Goal: Download file/media

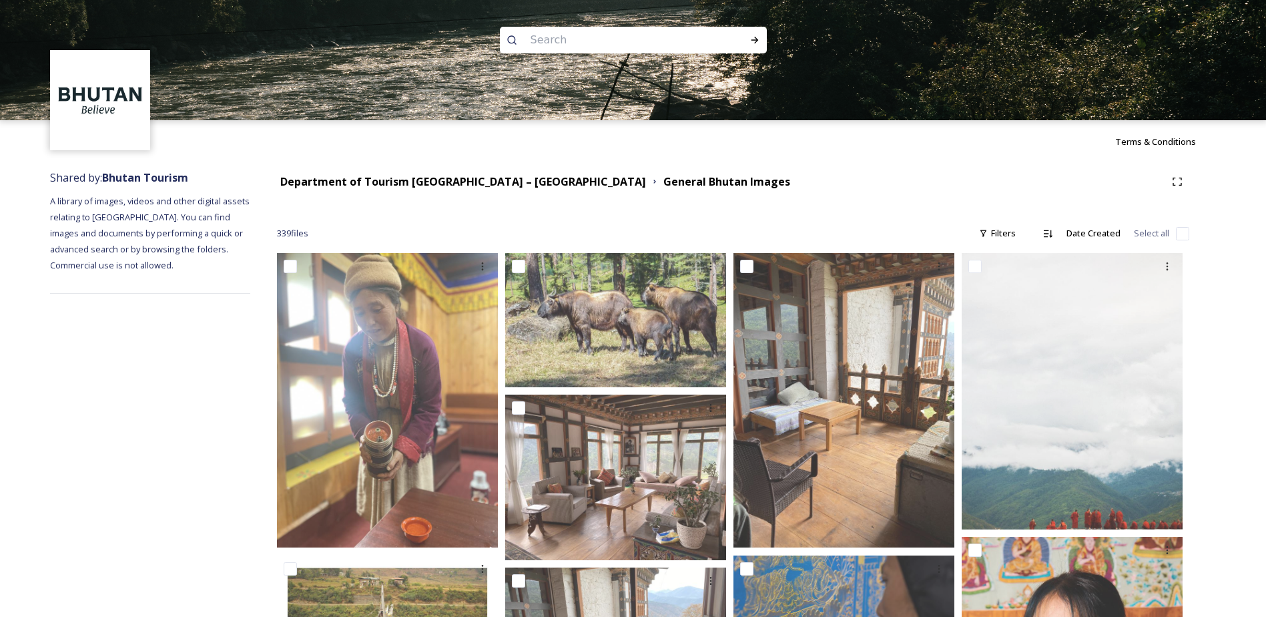
scroll to position [1268, 0]
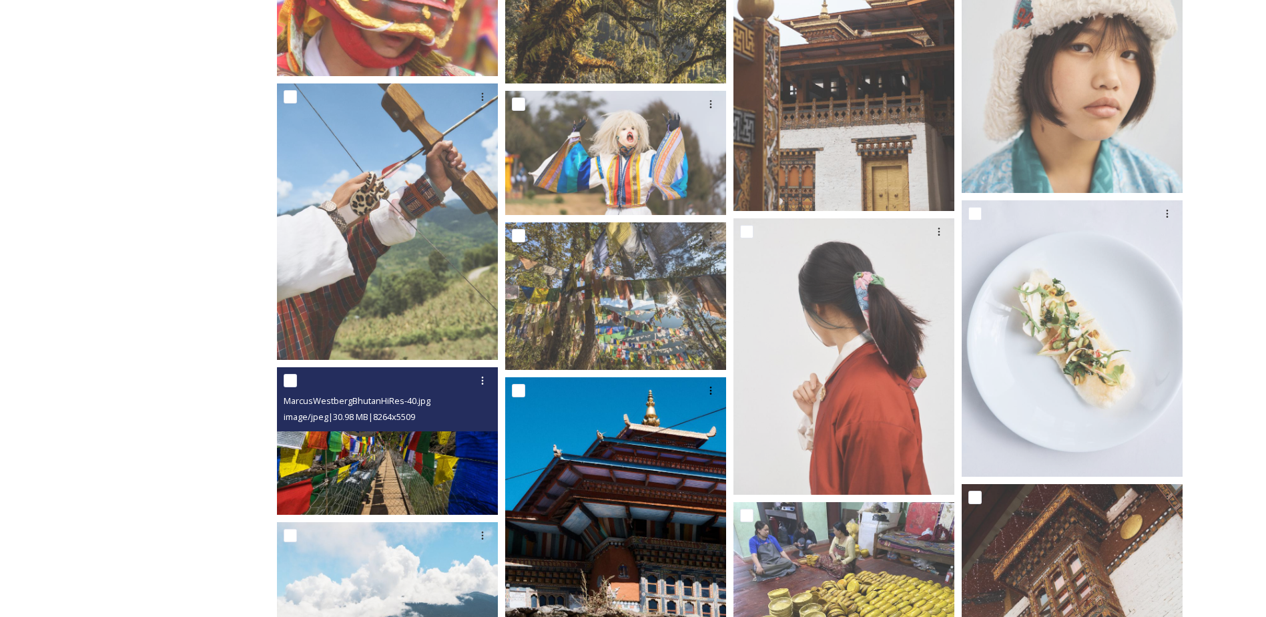
click at [383, 485] on img at bounding box center [387, 441] width 221 height 148
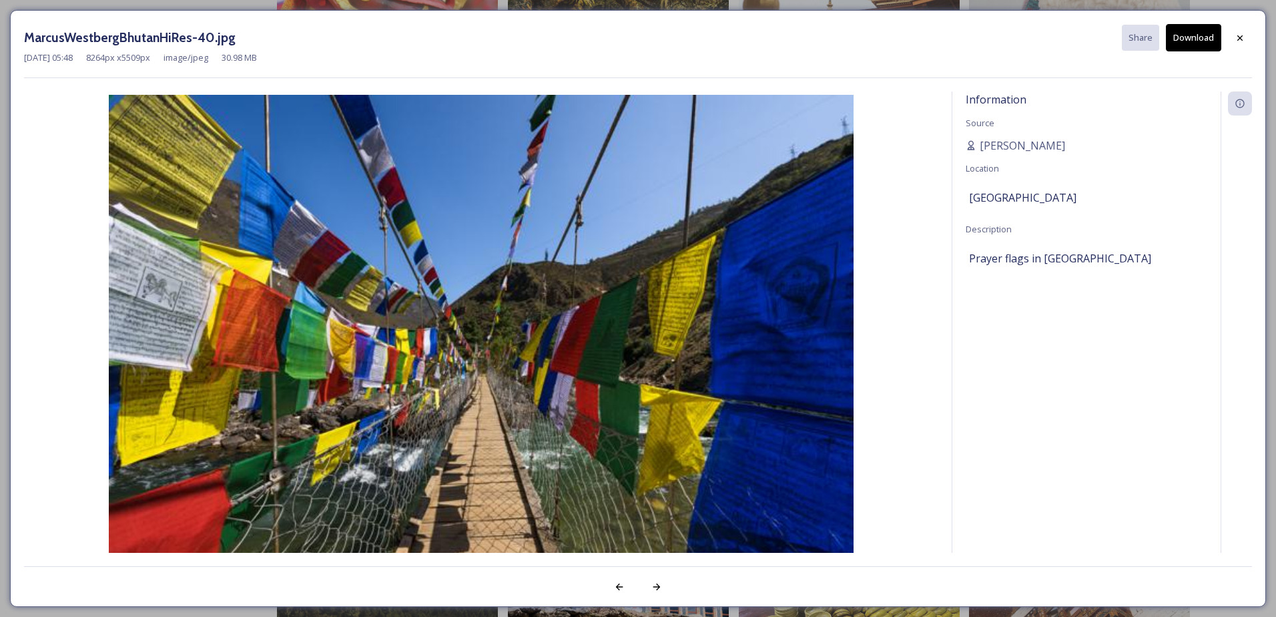
click at [1238, 38] on icon at bounding box center [1240, 38] width 11 height 11
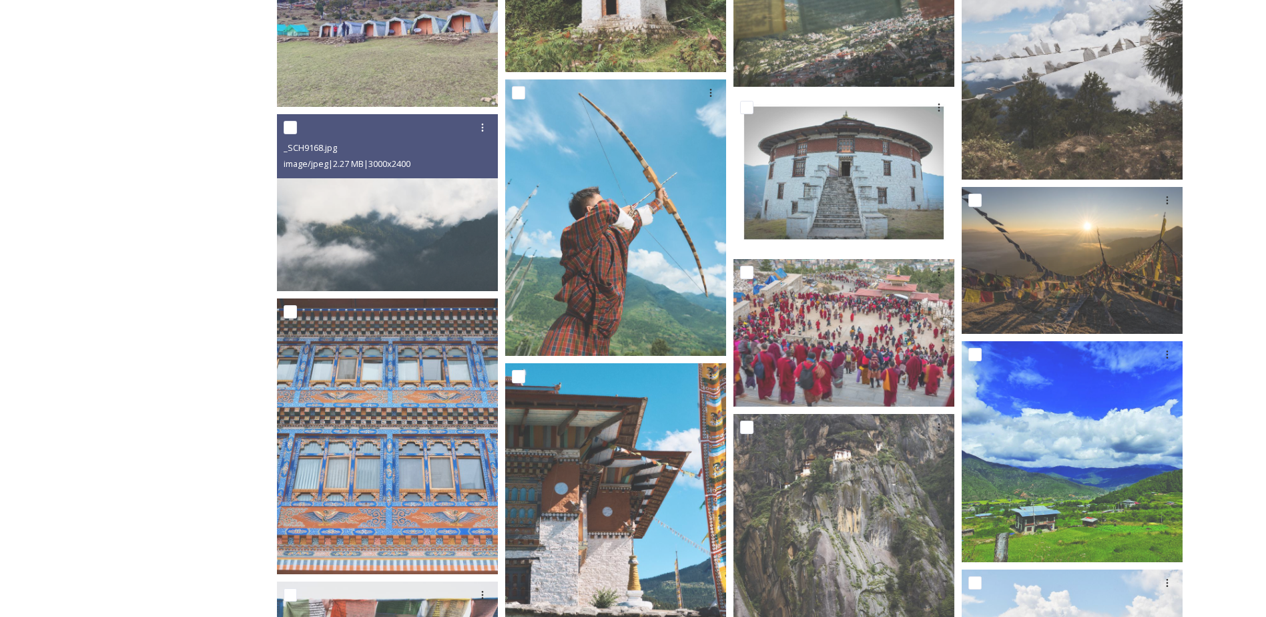
scroll to position [2136, 0]
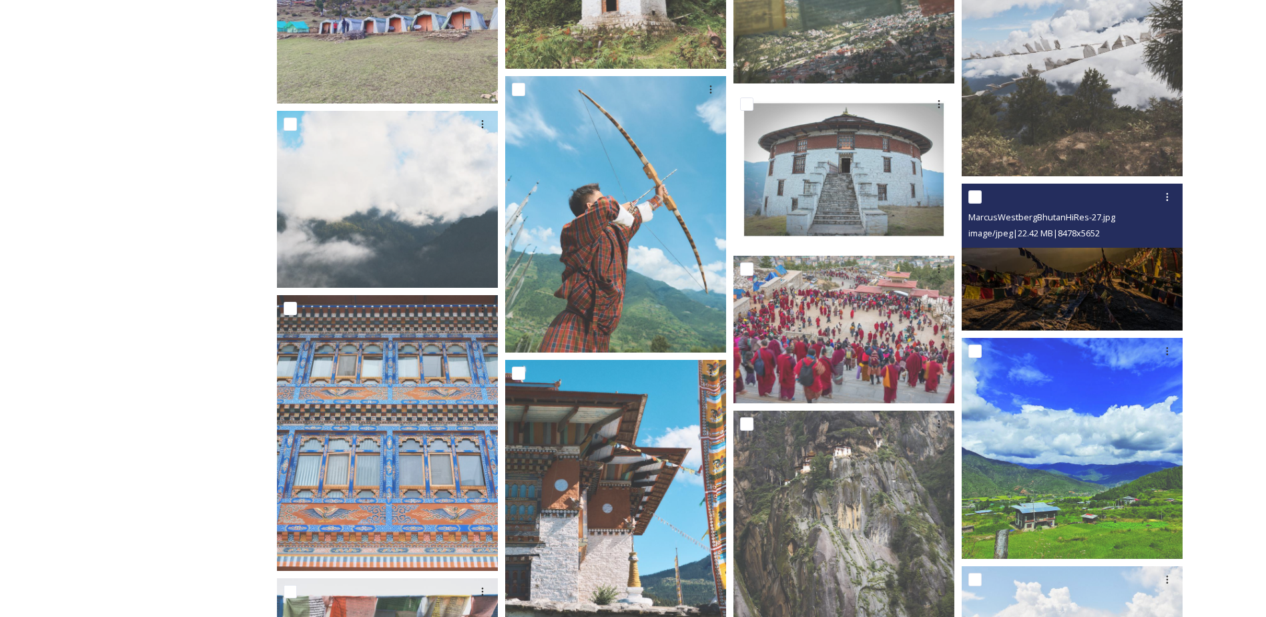
click at [1085, 275] on img at bounding box center [1072, 257] width 221 height 148
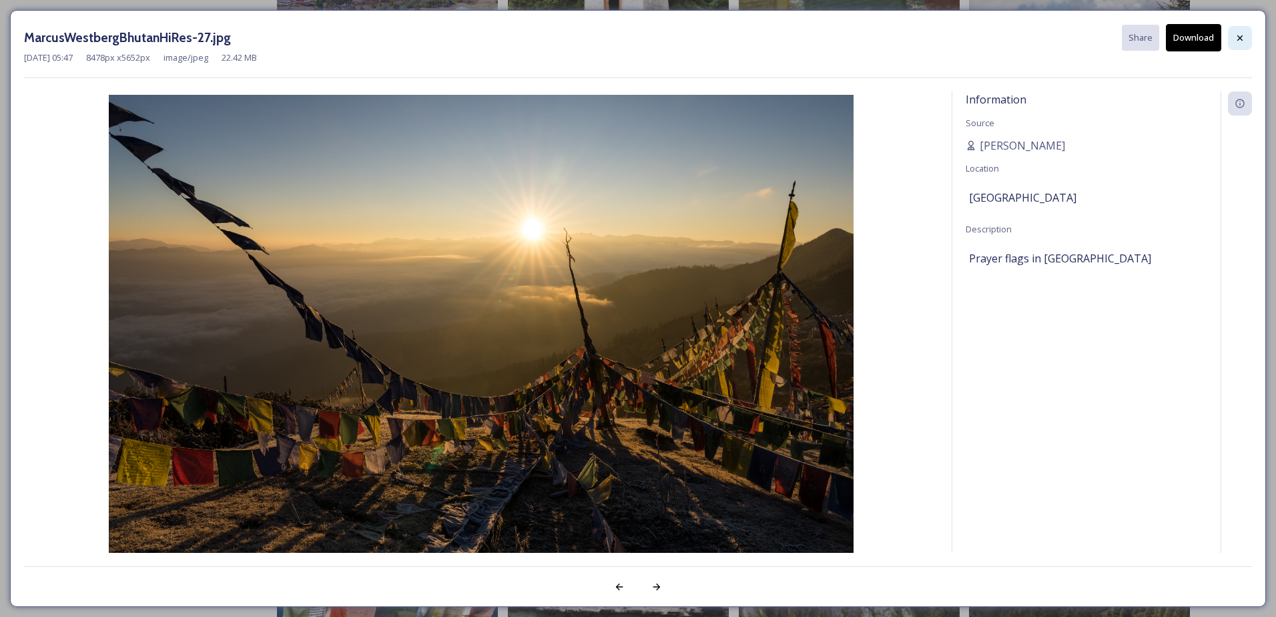
click at [1238, 42] on icon at bounding box center [1240, 38] width 11 height 11
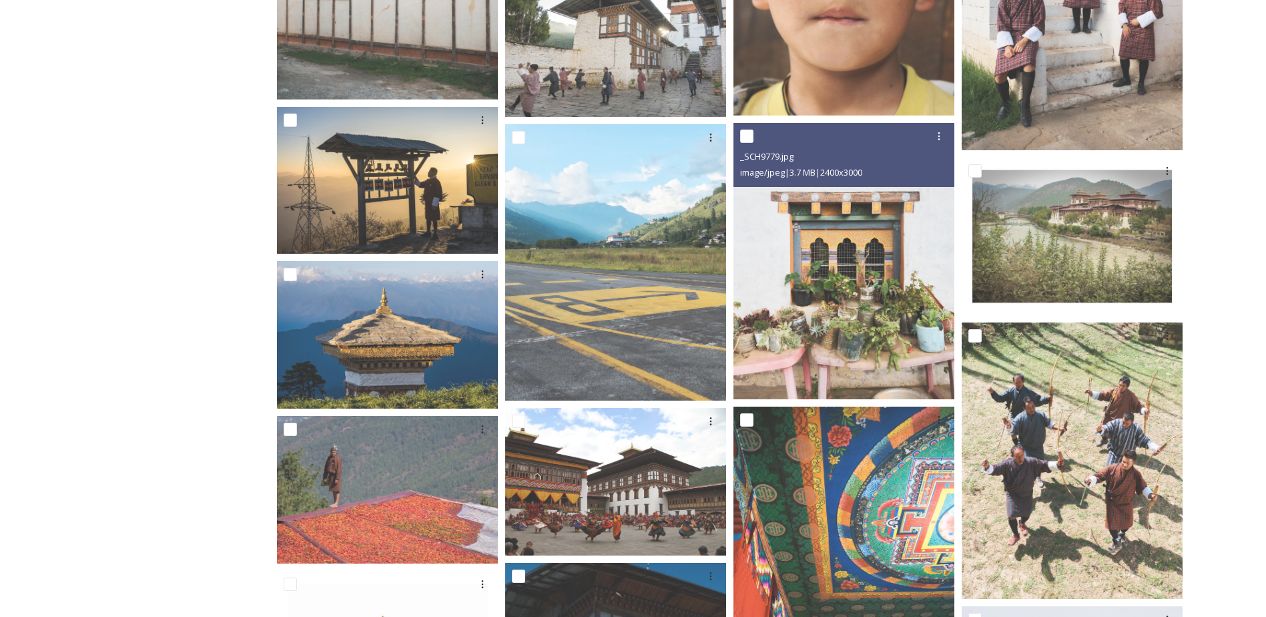
scroll to position [6208, 0]
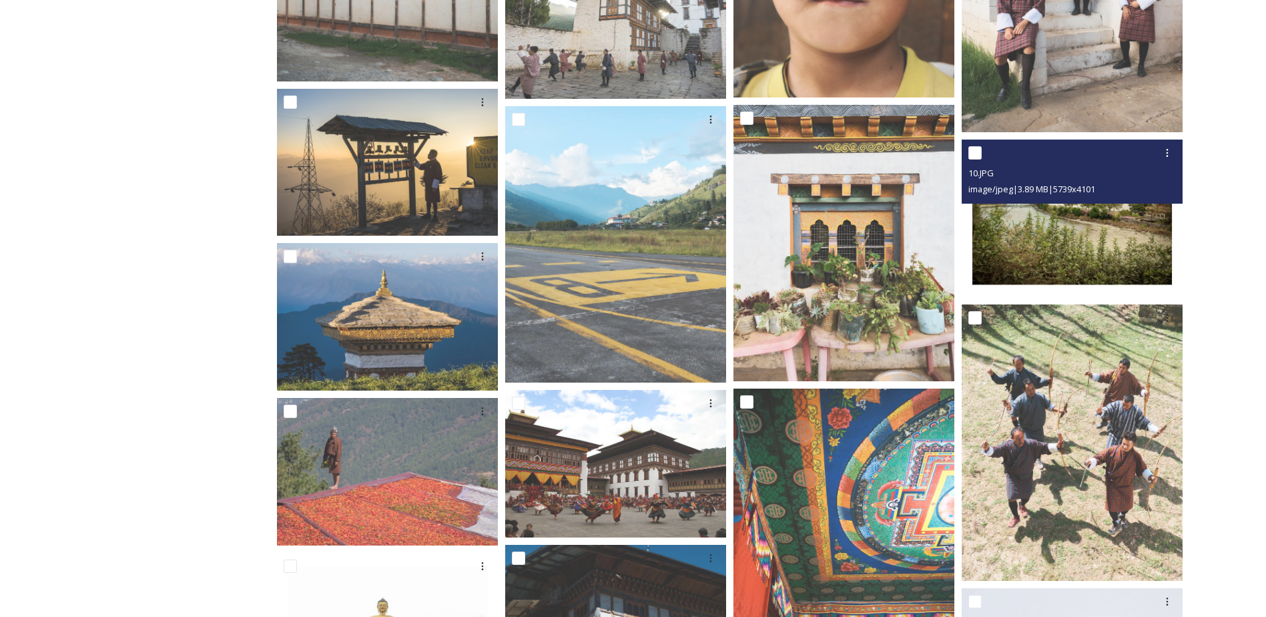
click at [1066, 245] on img at bounding box center [1072, 219] width 221 height 158
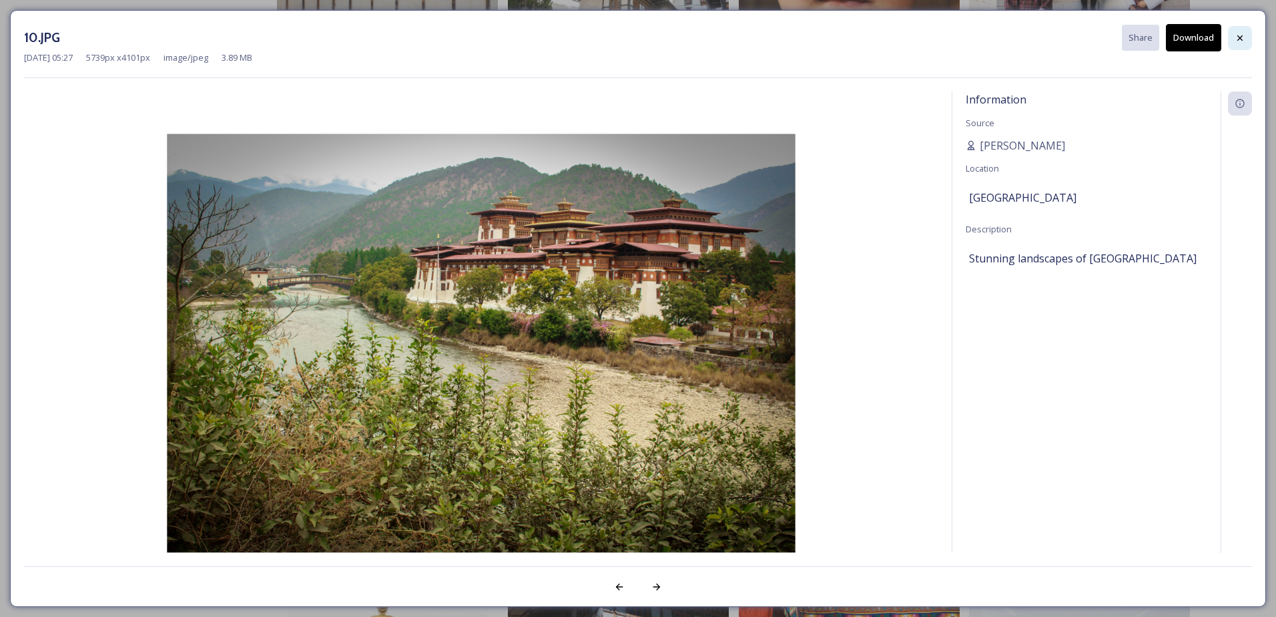
click at [1232, 35] on div at bounding box center [1240, 38] width 24 height 24
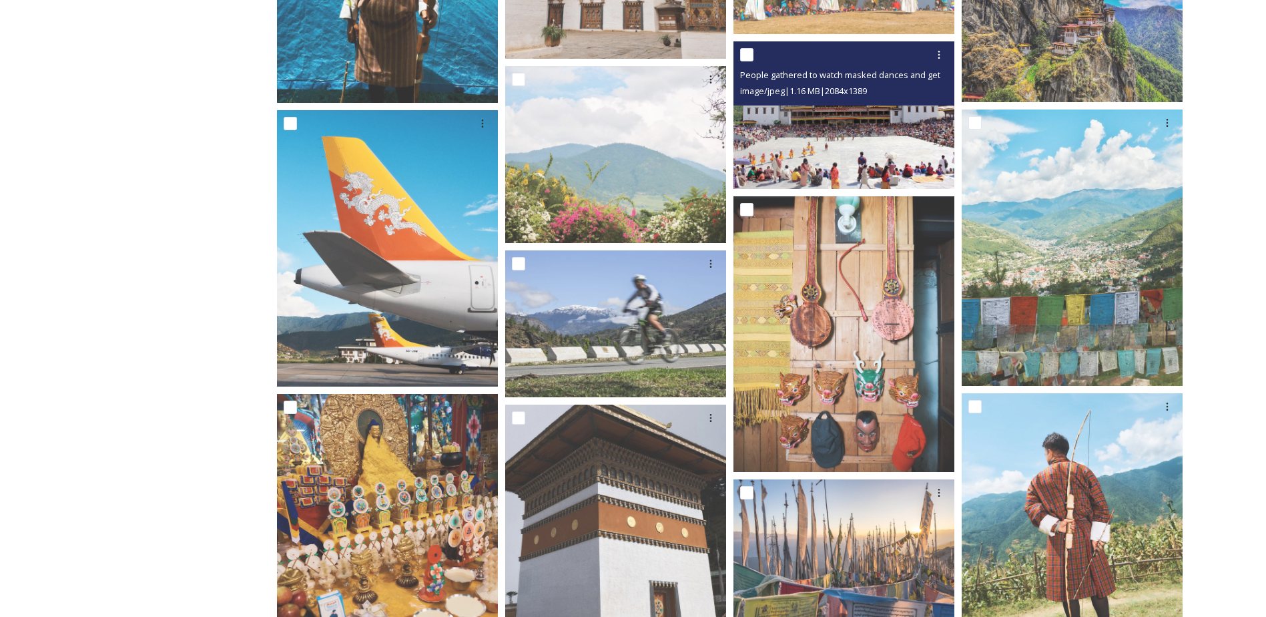
scroll to position [7543, 0]
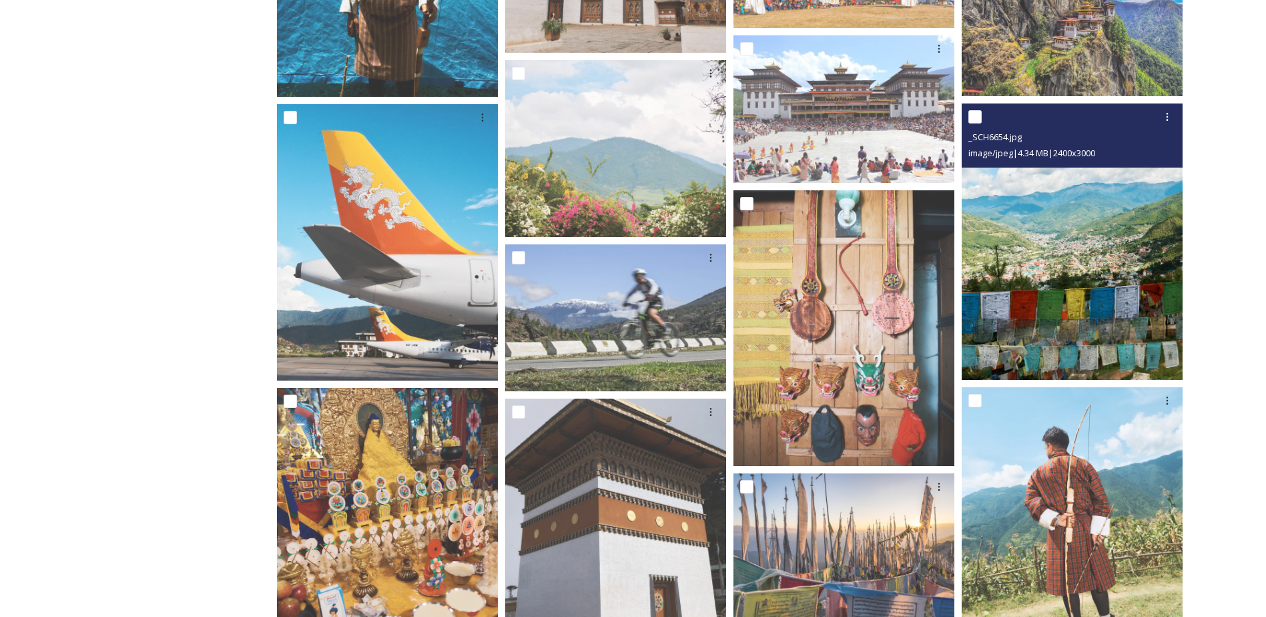
click at [1099, 275] on img at bounding box center [1072, 241] width 221 height 276
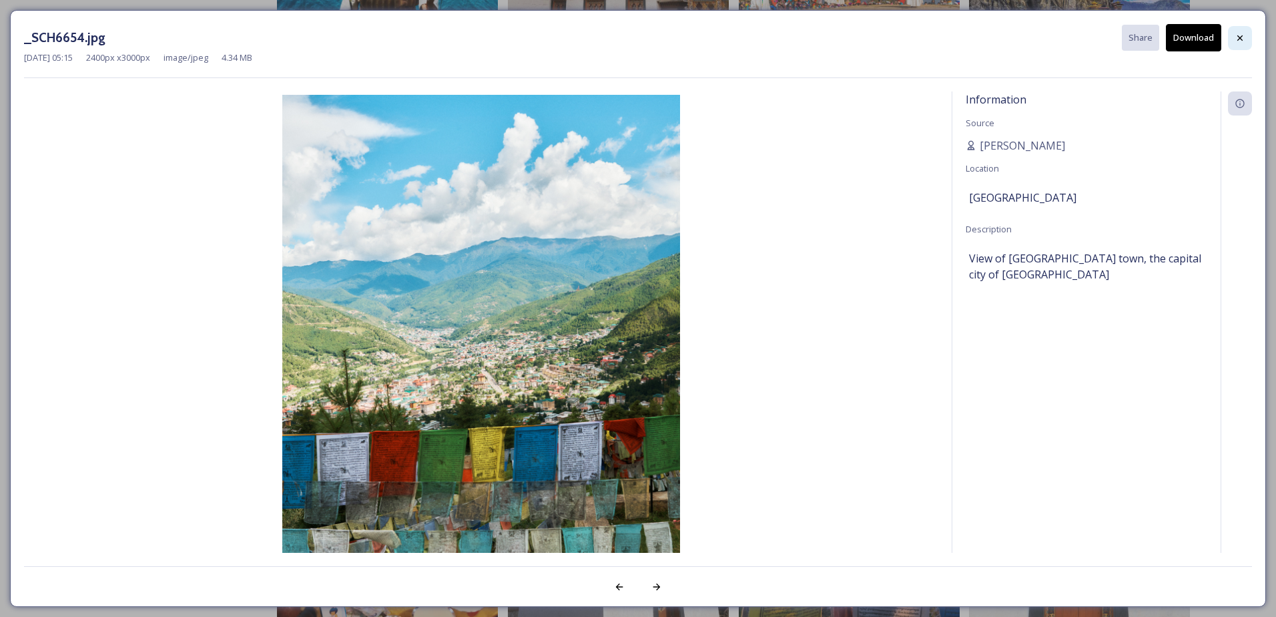
click at [1234, 34] on div at bounding box center [1240, 38] width 24 height 24
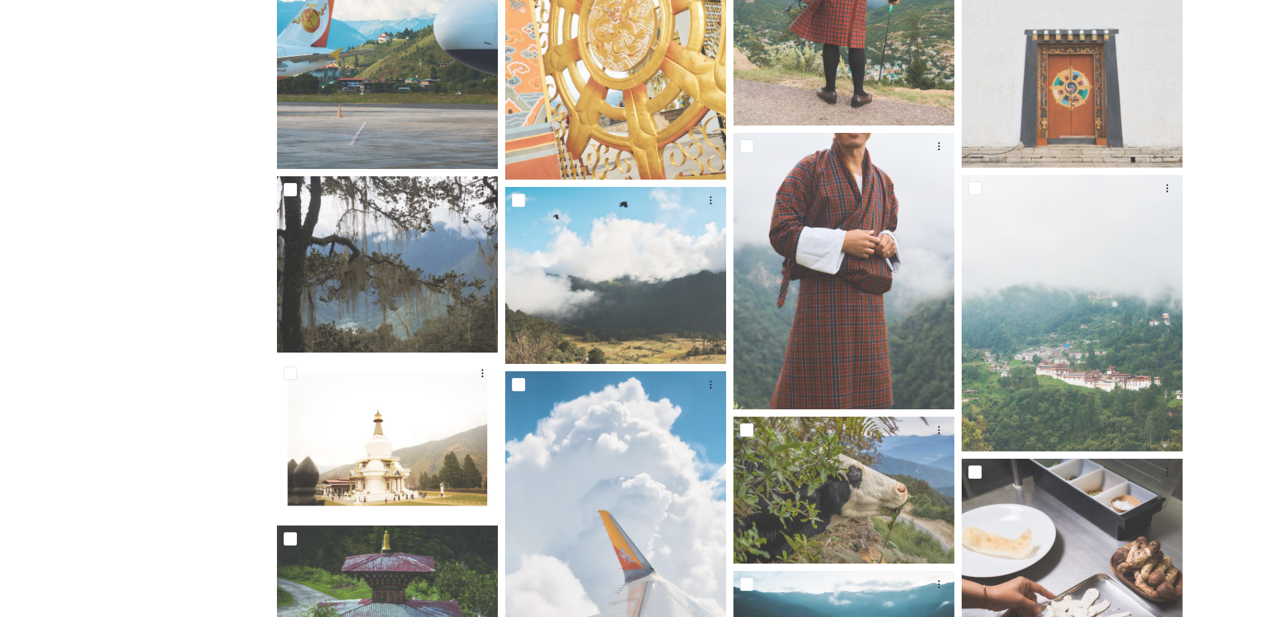
scroll to position [8344, 0]
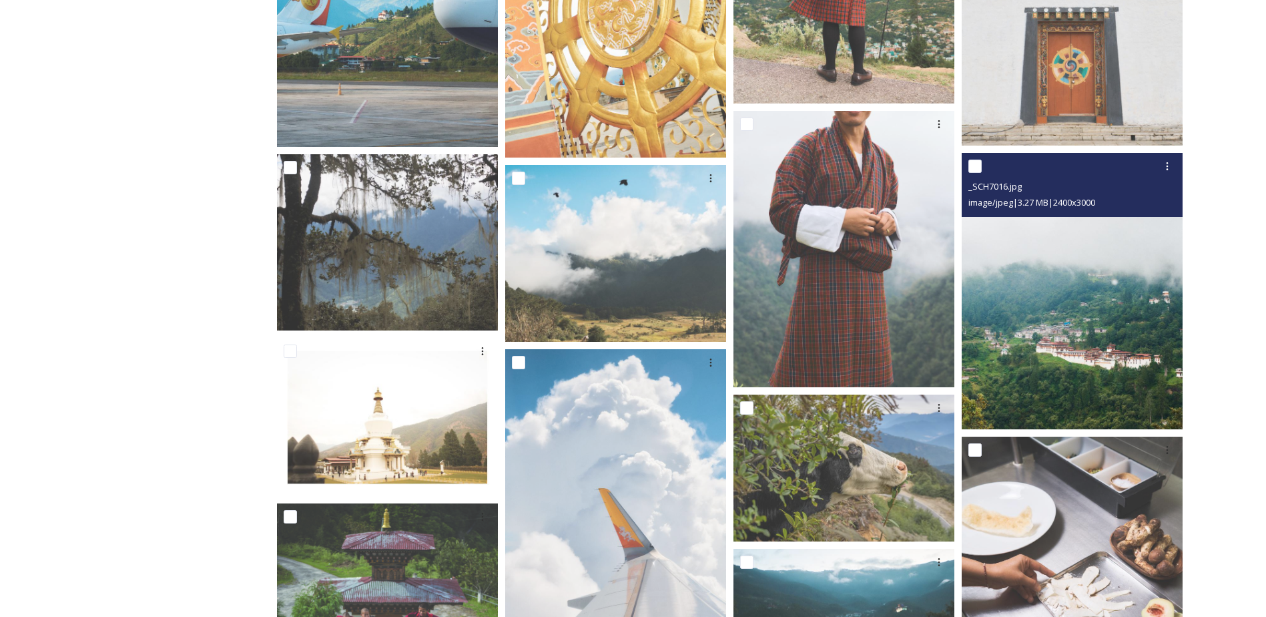
click at [1057, 373] on img at bounding box center [1072, 291] width 221 height 276
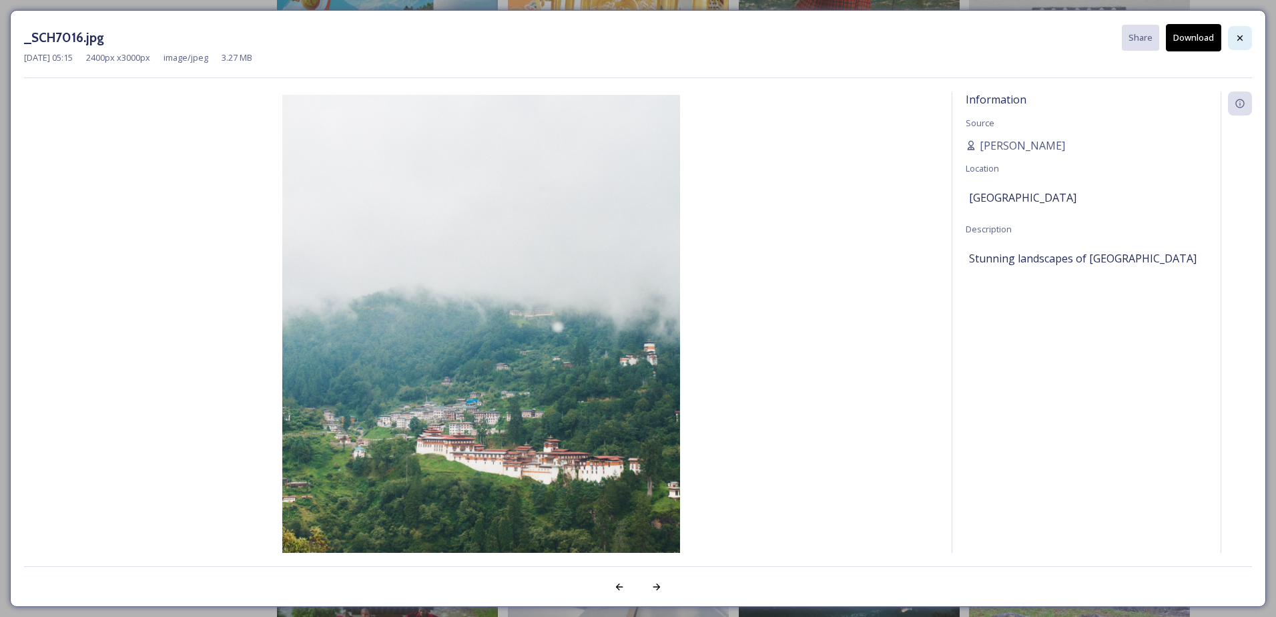
click at [1244, 38] on icon at bounding box center [1240, 38] width 11 height 11
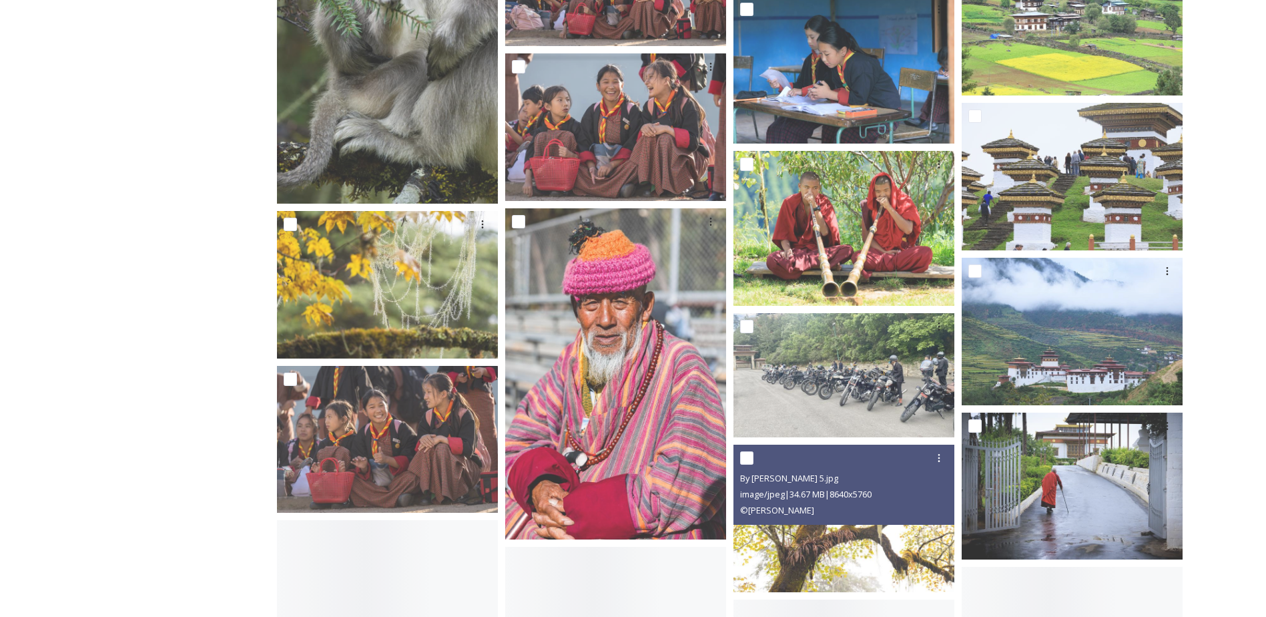
scroll to position [11949, 0]
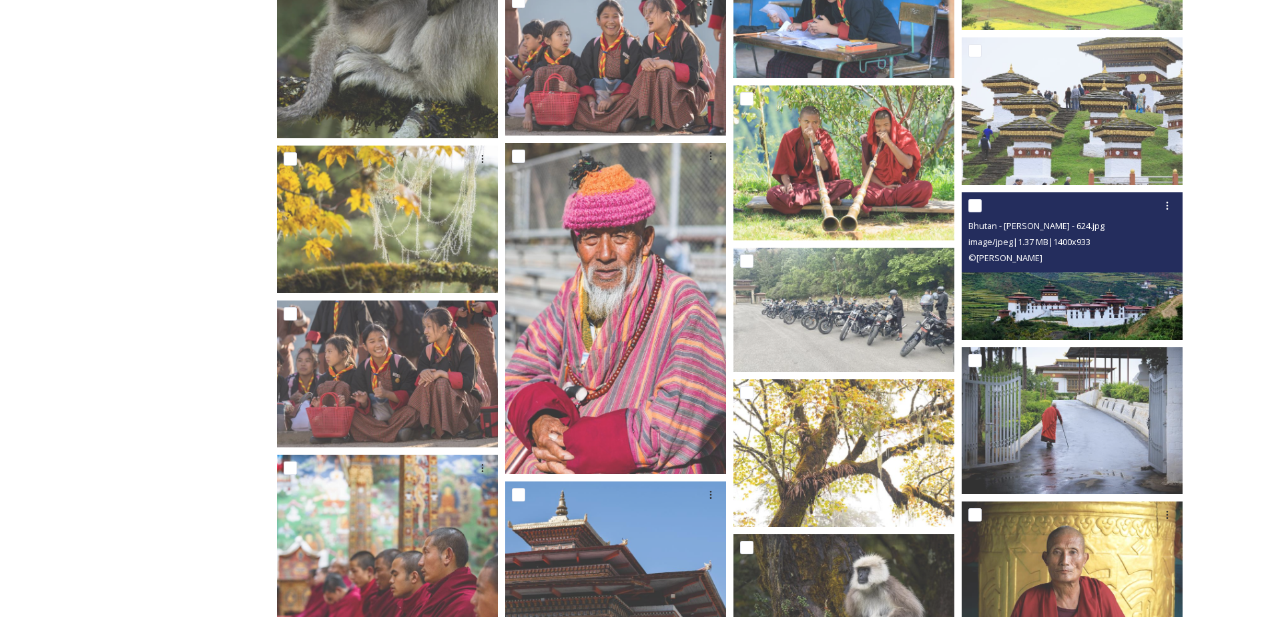
click at [1077, 286] on img at bounding box center [1072, 266] width 221 height 148
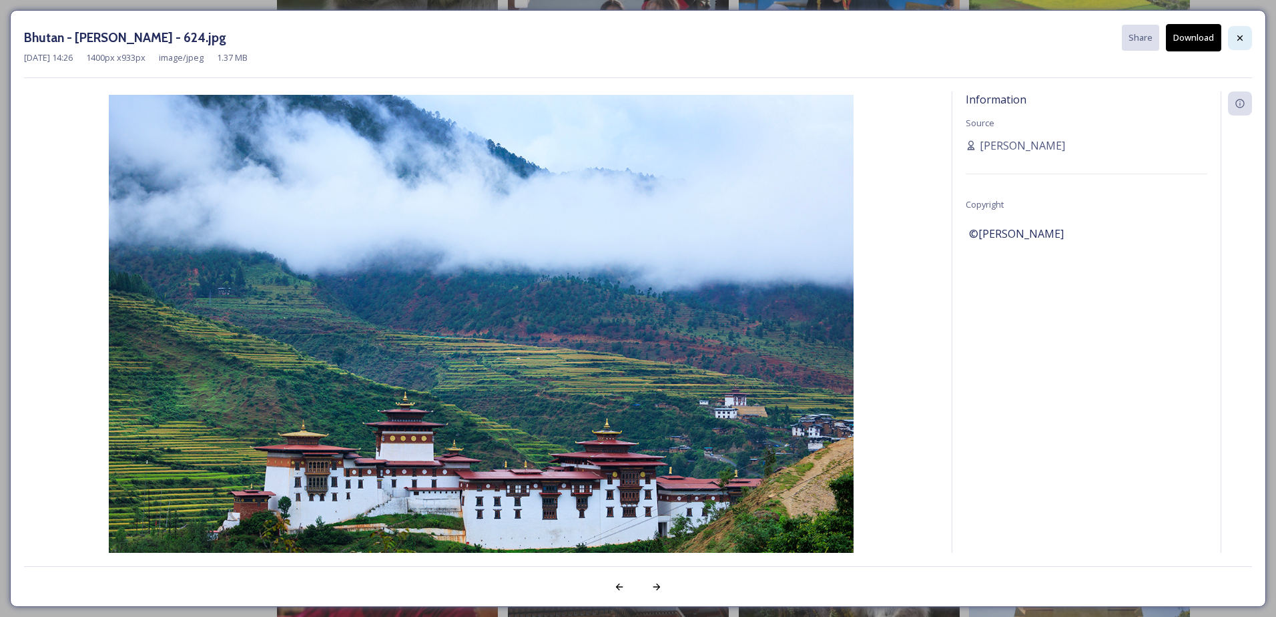
click at [1238, 43] on icon at bounding box center [1240, 38] width 11 height 11
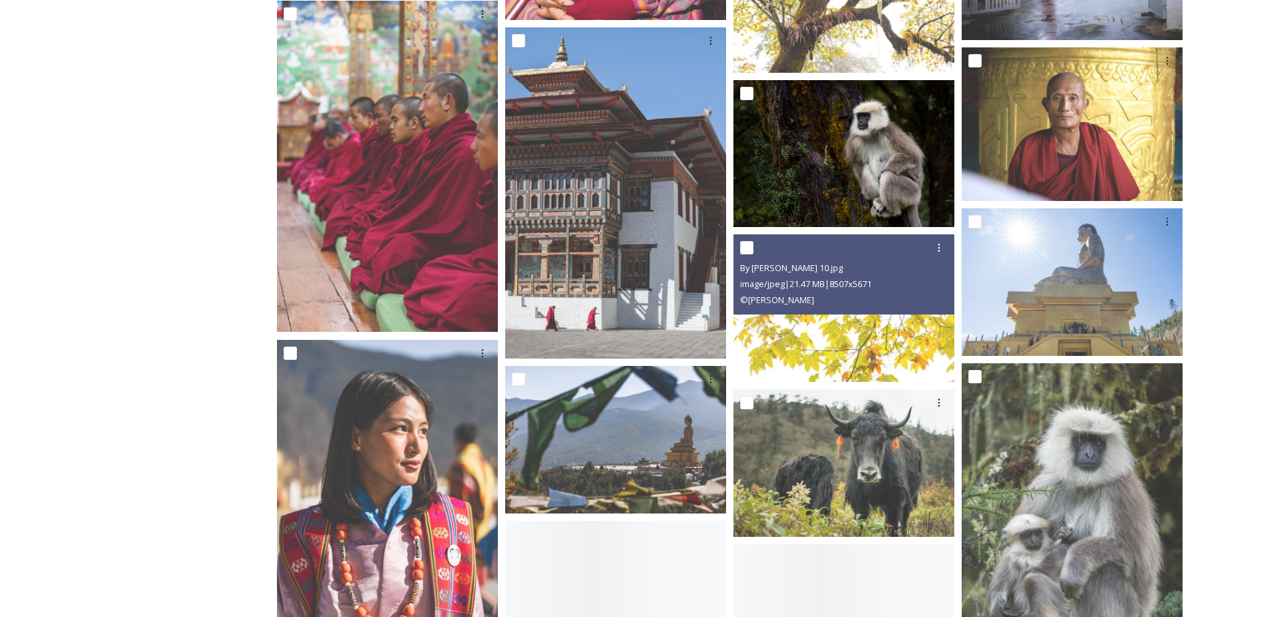
scroll to position [12416, 0]
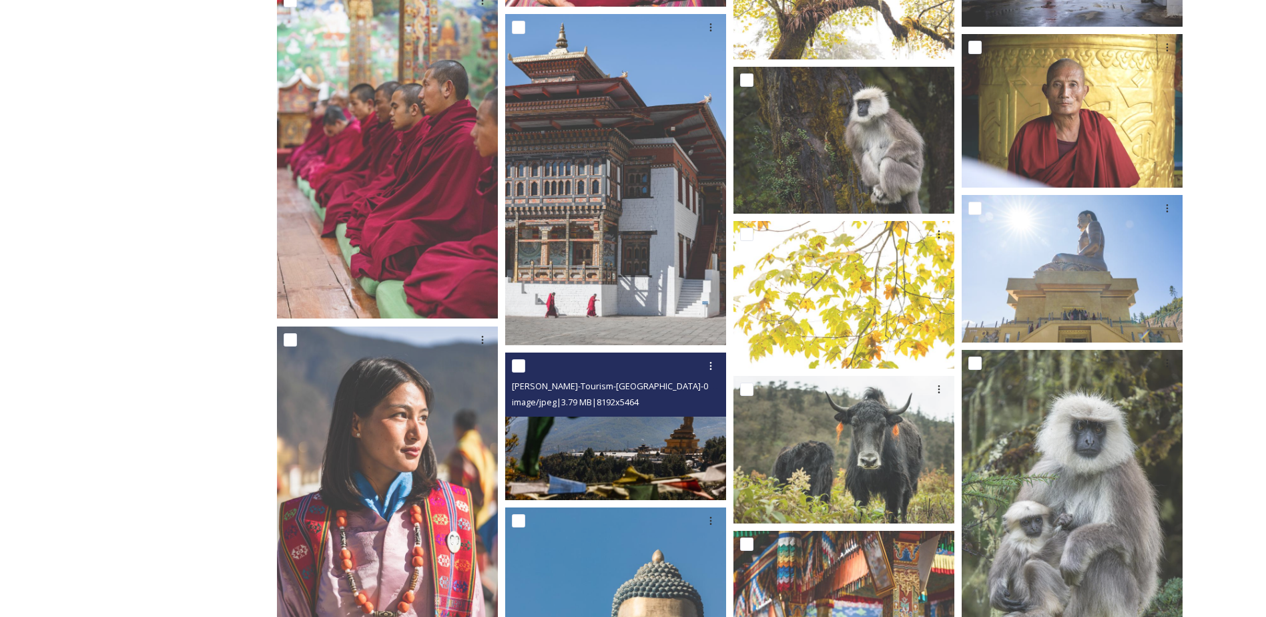
click at [679, 450] on img at bounding box center [615, 426] width 221 height 148
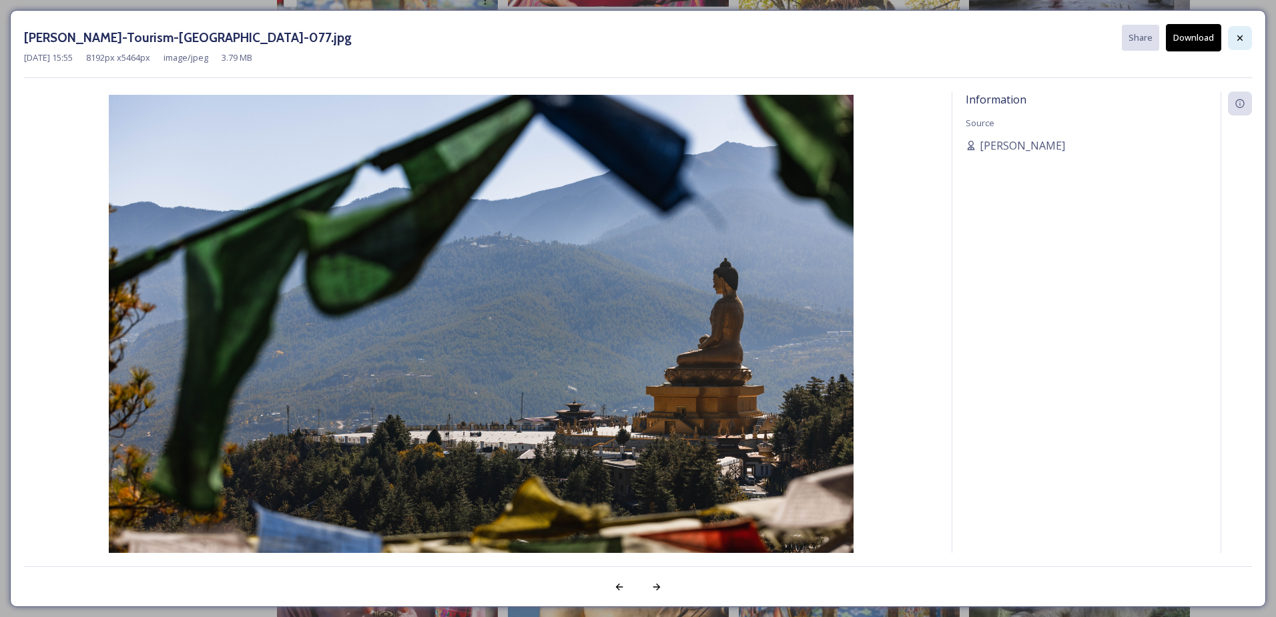
click at [1239, 42] on icon at bounding box center [1240, 38] width 11 height 11
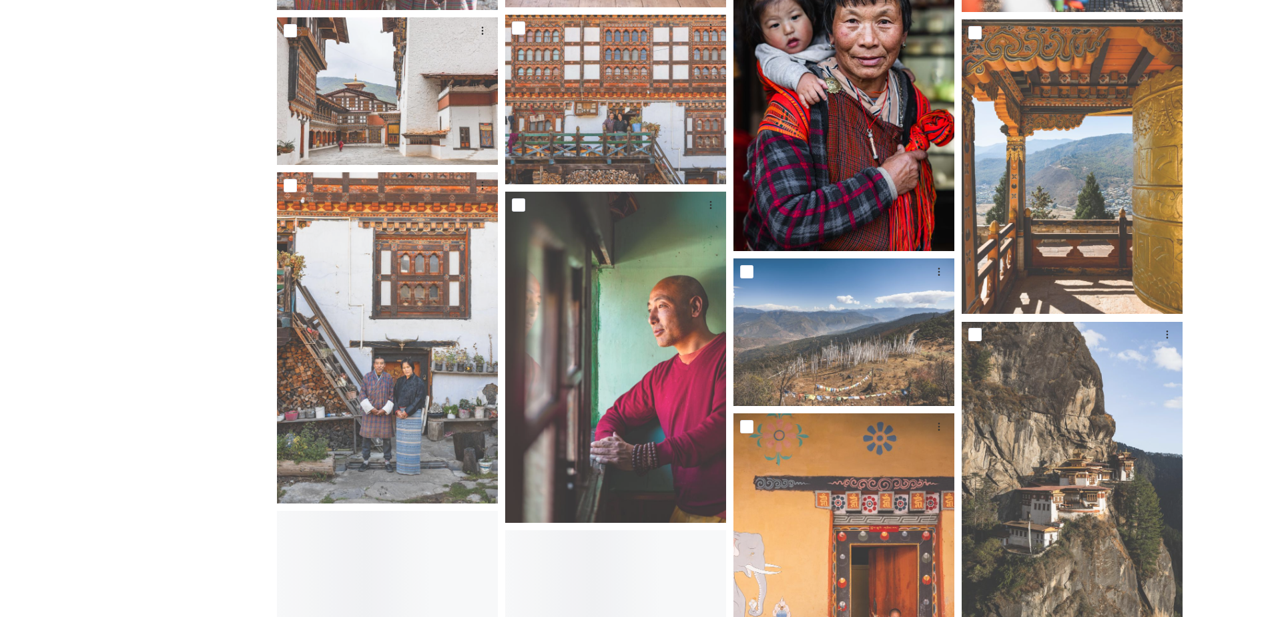
scroll to position [16622, 0]
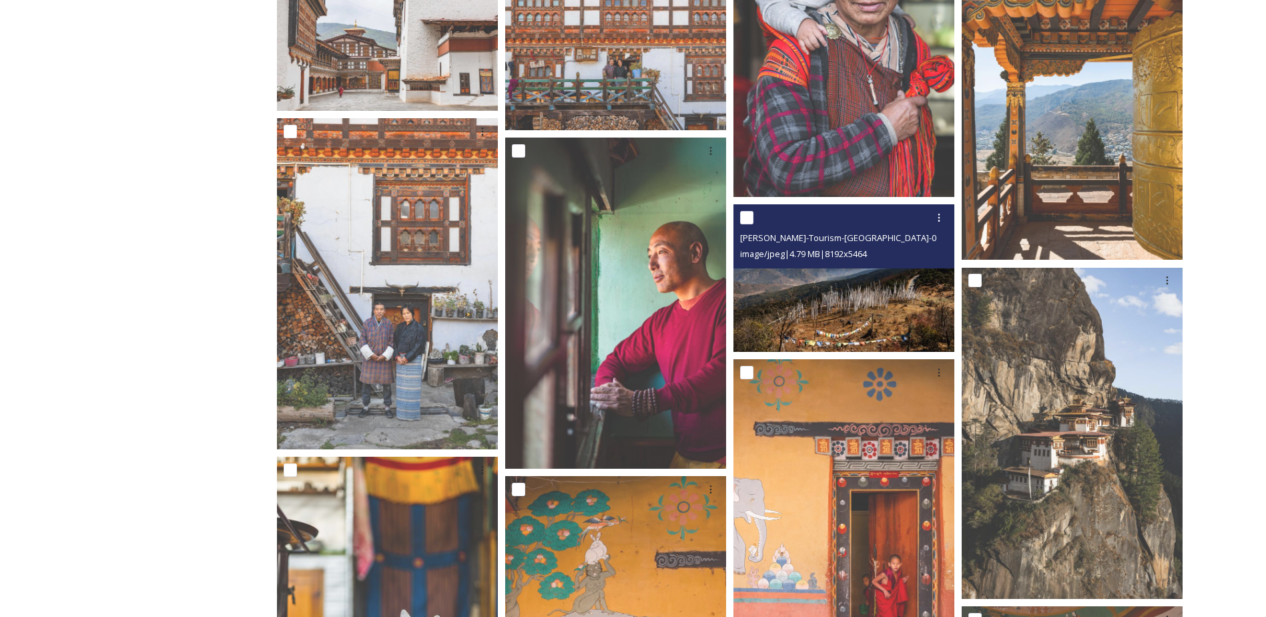
click at [853, 326] on img at bounding box center [844, 278] width 221 height 148
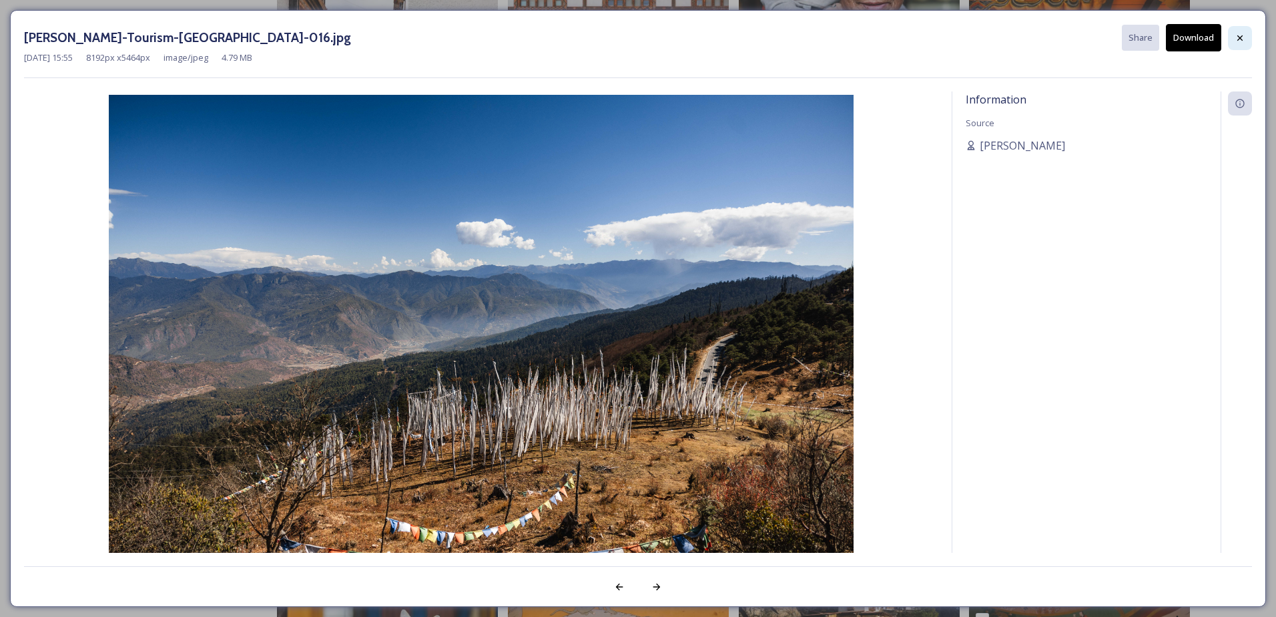
click at [1240, 37] on icon at bounding box center [1240, 37] width 5 height 5
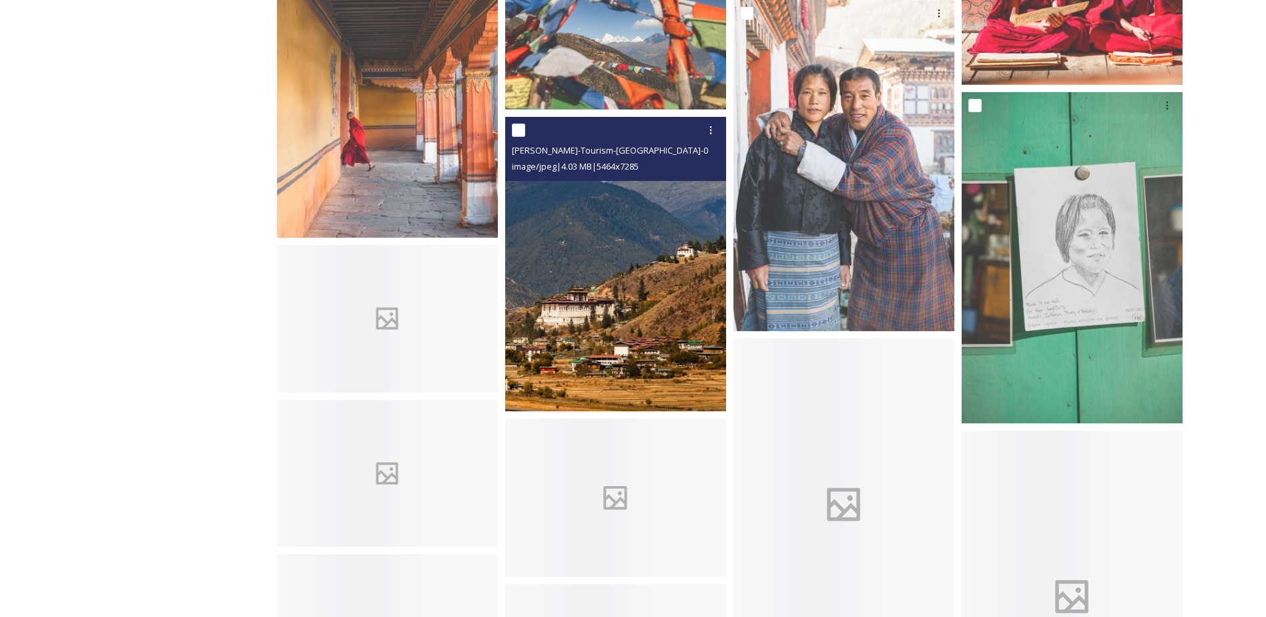
scroll to position [17490, 0]
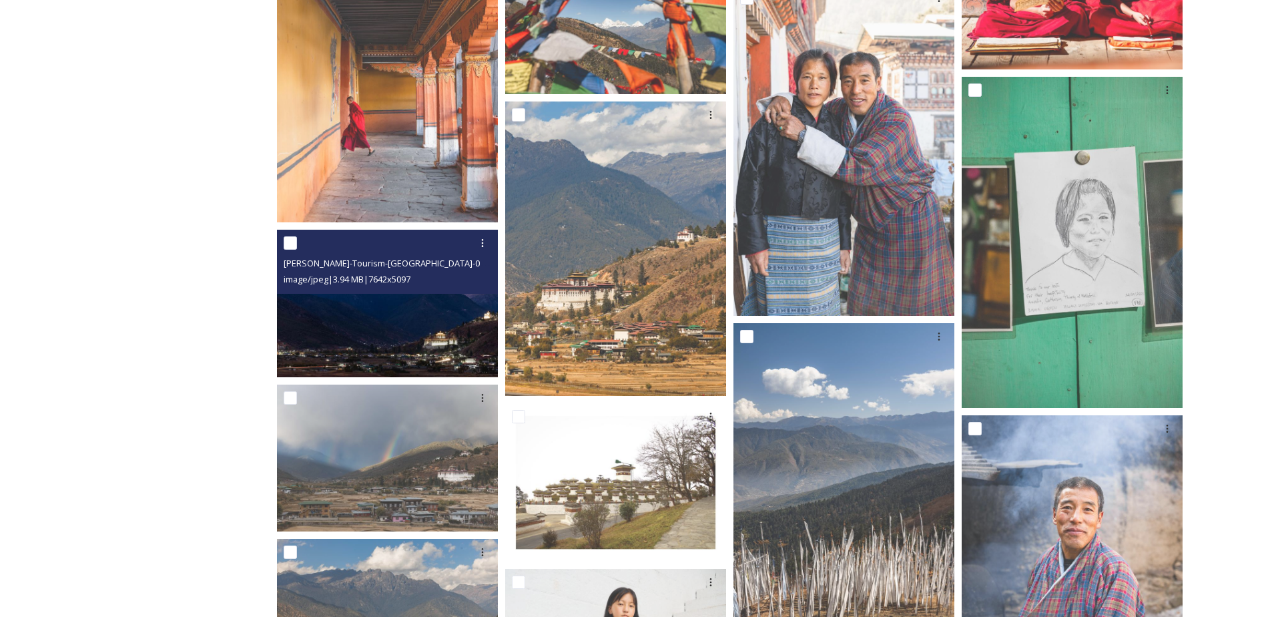
click at [358, 316] on img at bounding box center [387, 304] width 221 height 148
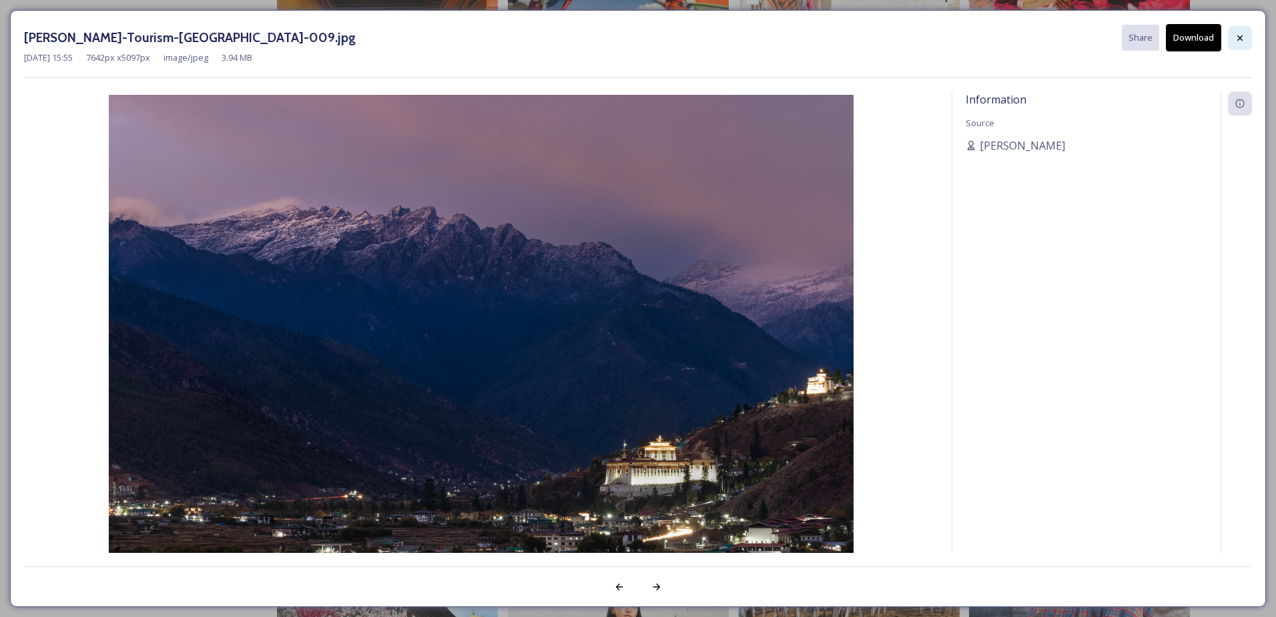
click at [1244, 37] on icon at bounding box center [1240, 38] width 11 height 11
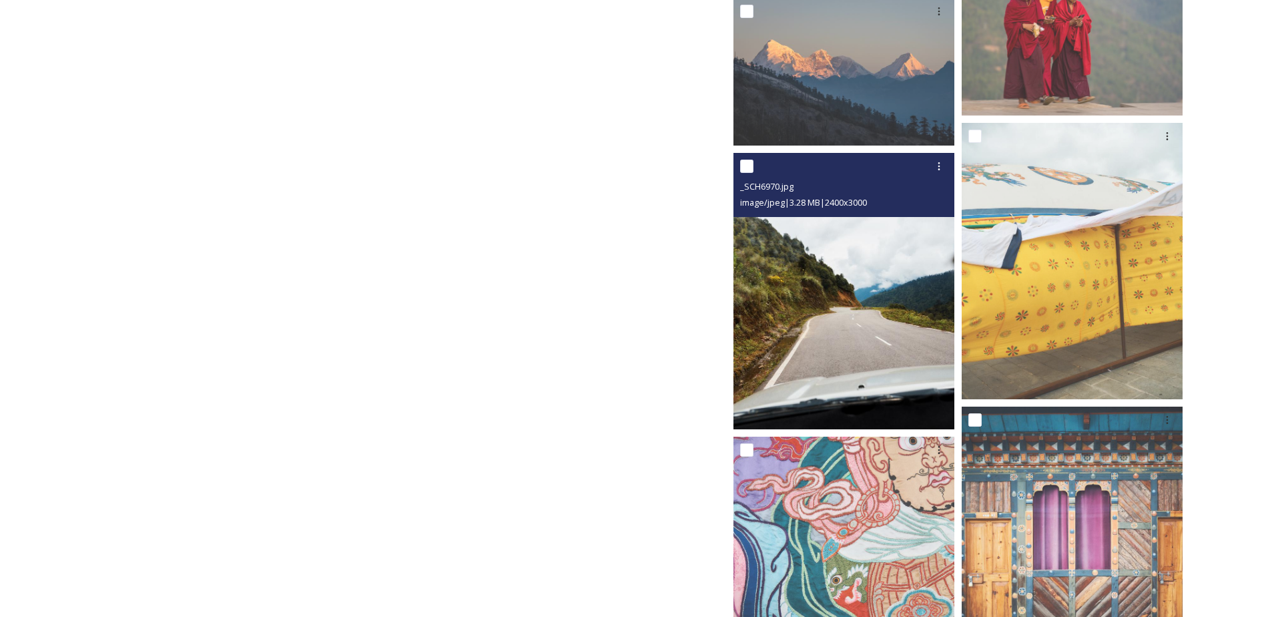
scroll to position [20294, 0]
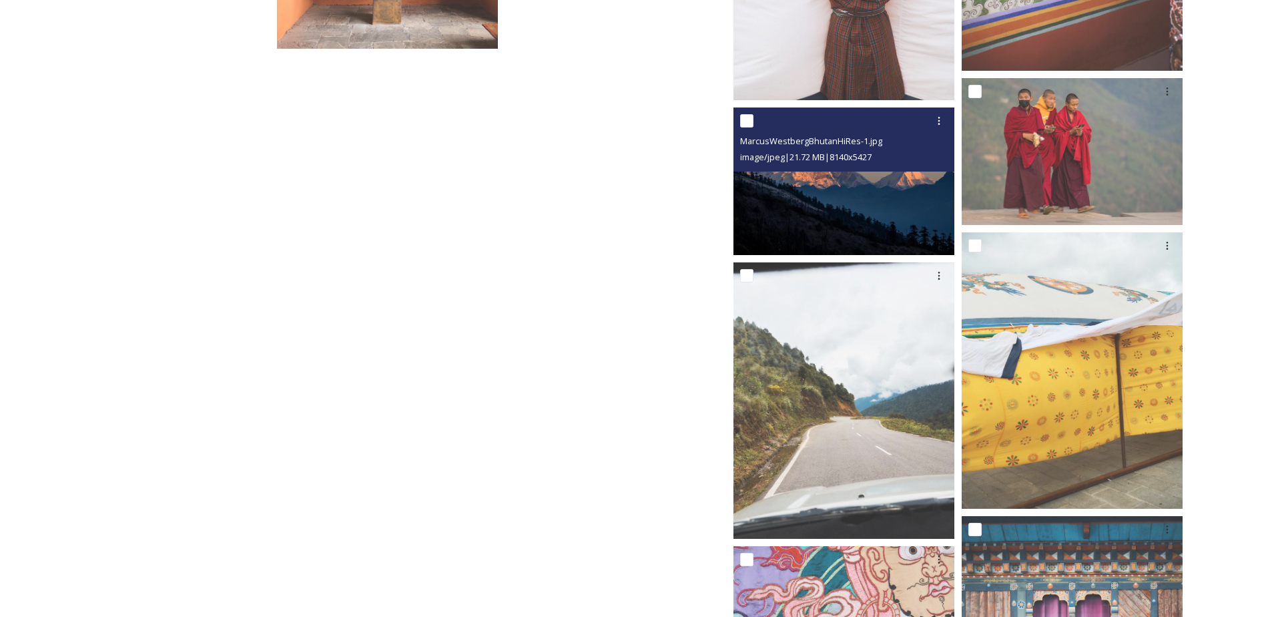
click at [838, 190] on img at bounding box center [844, 181] width 221 height 148
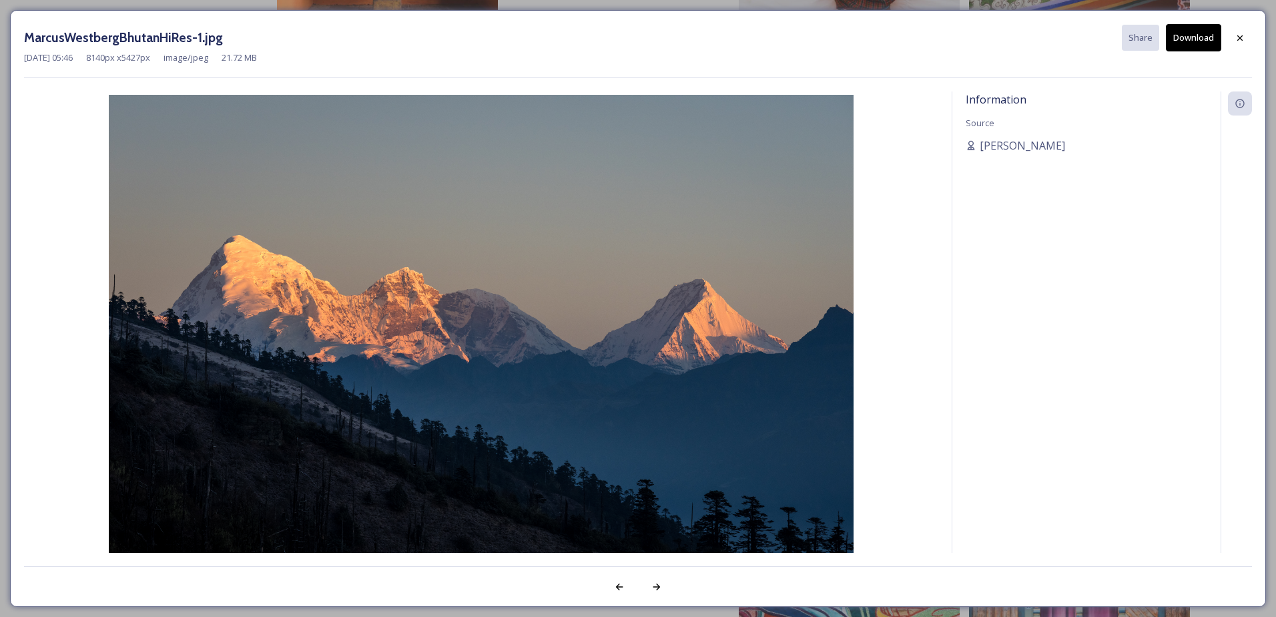
click at [1188, 35] on button "Download" at bounding box center [1193, 37] width 55 height 27
click at [1235, 35] on div at bounding box center [1240, 38] width 24 height 24
